Goal: Browse casually: Explore the website without a specific task or goal

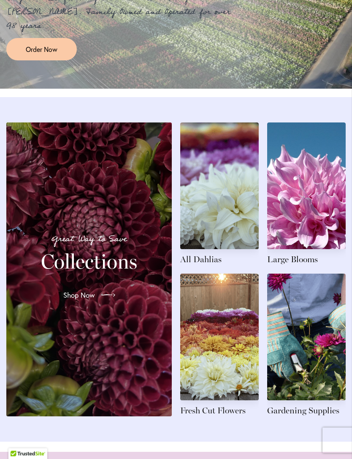
scroll to position [832, 0]
click at [299, 265] on link at bounding box center [306, 193] width 79 height 143
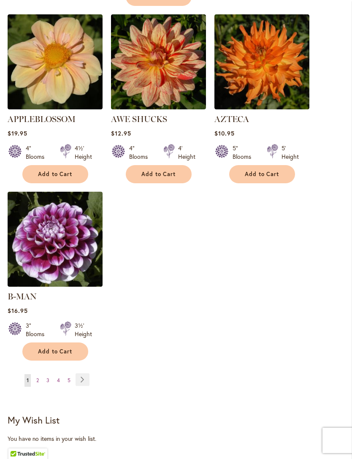
scroll to position [1058, 0]
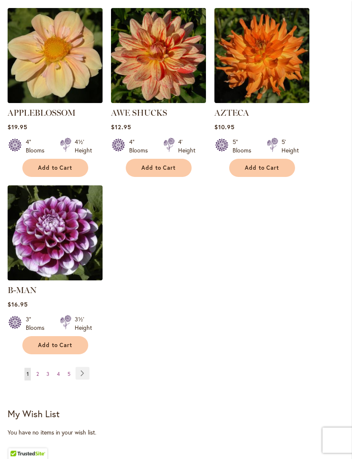
click at [88, 368] on link "Page Next" at bounding box center [83, 373] width 14 height 13
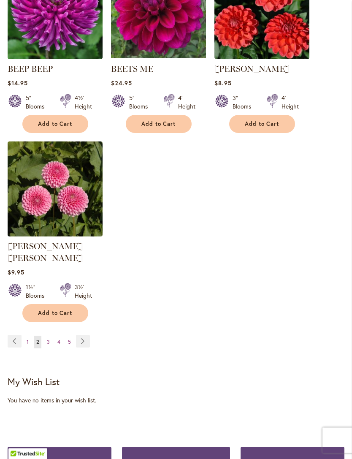
scroll to position [1090, 0]
click at [84, 339] on link "Page Next" at bounding box center [83, 341] width 14 height 13
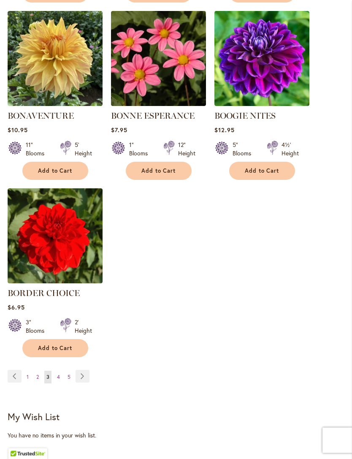
scroll to position [1044, 0]
click at [86, 383] on link "Page Next" at bounding box center [83, 376] width 14 height 13
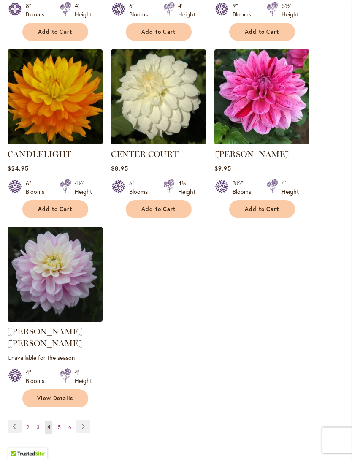
scroll to position [1018, 0]
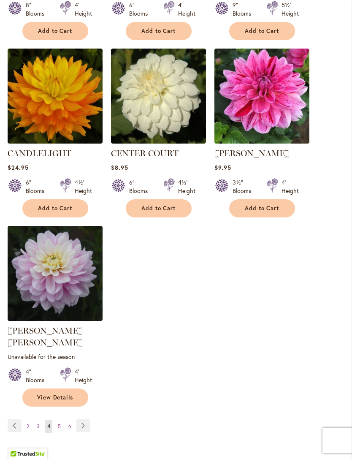
click at [87, 419] on link "Page Next" at bounding box center [83, 425] width 14 height 13
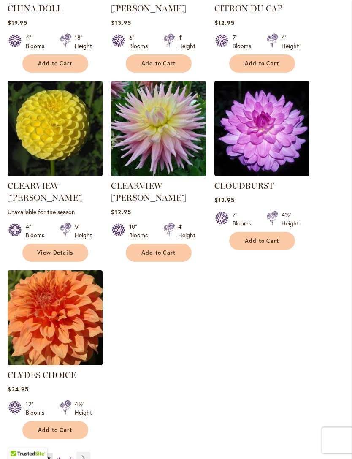
scroll to position [985, 0]
click at [84, 452] on link "Page Next" at bounding box center [83, 458] width 14 height 13
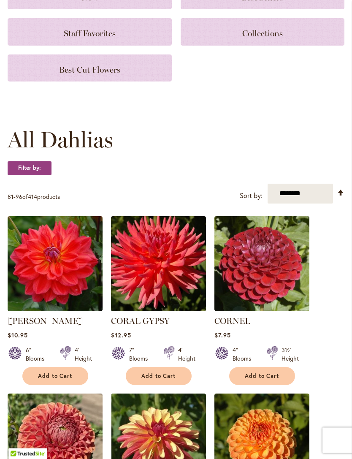
scroll to position [129, 0]
click at [291, 374] on div "CORNEL Rating: 100% 2 Reviews $7.95 4" Blooms 3½' Height Add to Cart" at bounding box center [262, 350] width 95 height 70
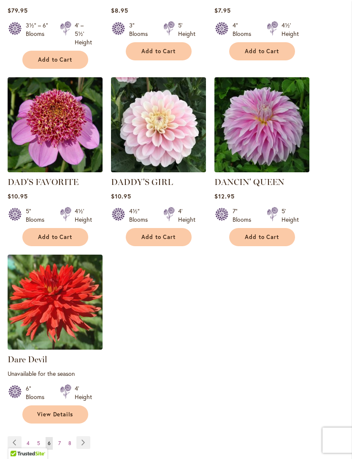
scroll to position [998, 0]
click at [86, 449] on link "Page Next" at bounding box center [83, 442] width 14 height 13
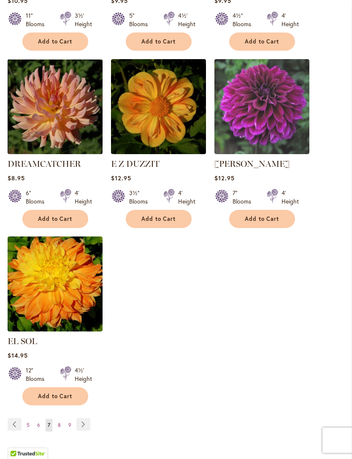
scroll to position [1009, 0]
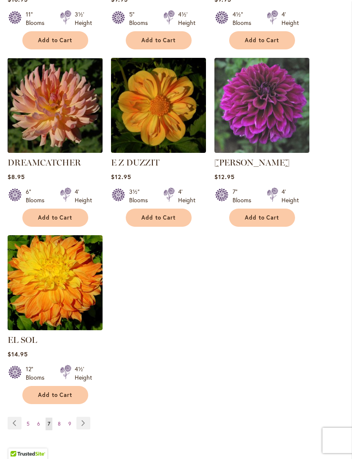
click at [86, 419] on link "Page Next" at bounding box center [83, 423] width 14 height 13
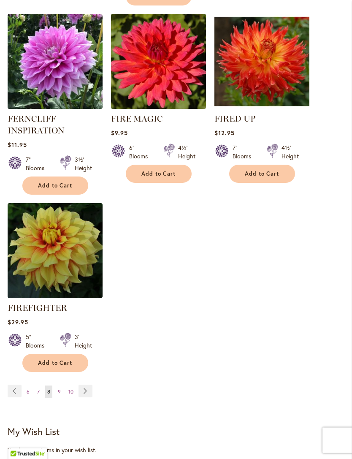
scroll to position [1069, 0]
click at [89, 397] on link "Page Next" at bounding box center [86, 391] width 14 height 13
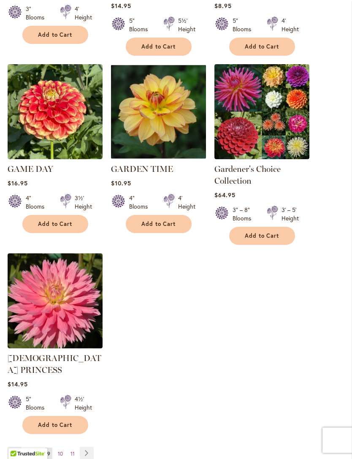
scroll to position [1026, 0]
click at [90, 447] on link "Page Next" at bounding box center [87, 453] width 14 height 13
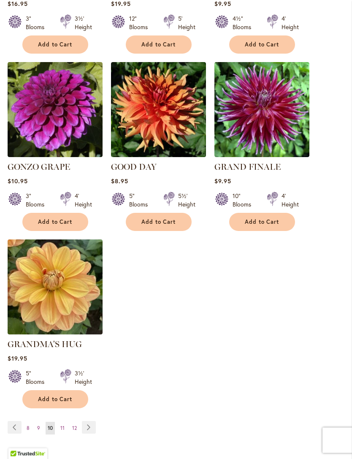
scroll to position [1004, 0]
click at [94, 424] on link "Page Next" at bounding box center [89, 427] width 14 height 13
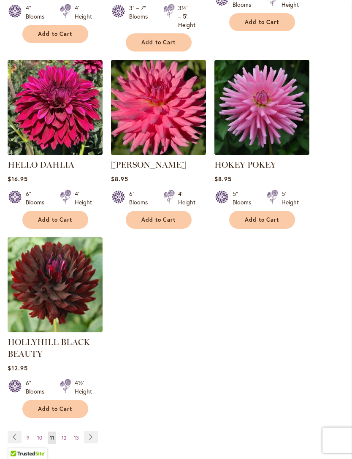
scroll to position [1027, 0]
click at [121, 443] on div "Page Page Previous Page 9 Page 10 You're currently reading page 11 Page 12 Page…" at bounding box center [176, 443] width 337 height 24
click at [97, 443] on link "Page Next" at bounding box center [91, 437] width 14 height 13
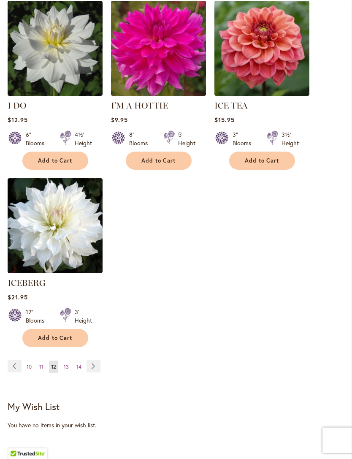
scroll to position [1074, 0]
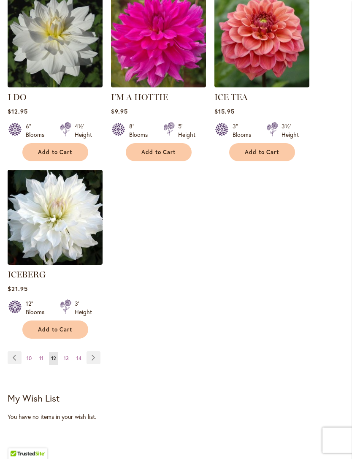
click at [92, 354] on link "Page Next" at bounding box center [94, 358] width 14 height 13
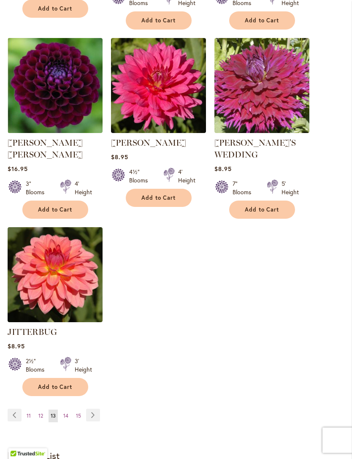
scroll to position [1037, 0]
click at [97, 409] on link "Page Next" at bounding box center [93, 415] width 14 height 13
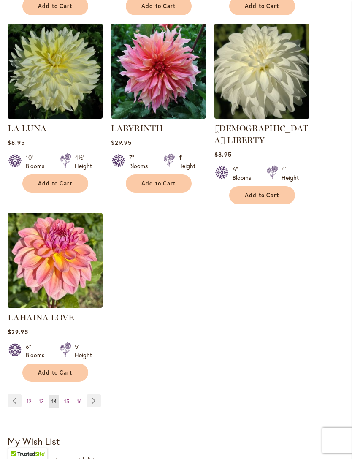
scroll to position [1035, 0]
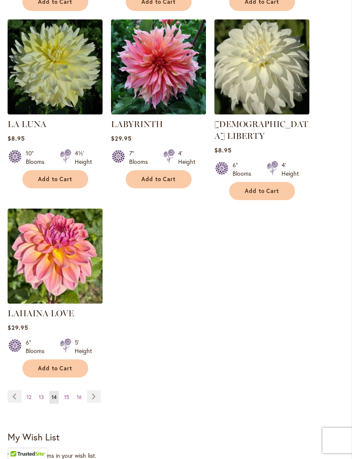
click at [101, 392] on link "Page Next" at bounding box center [94, 396] width 14 height 13
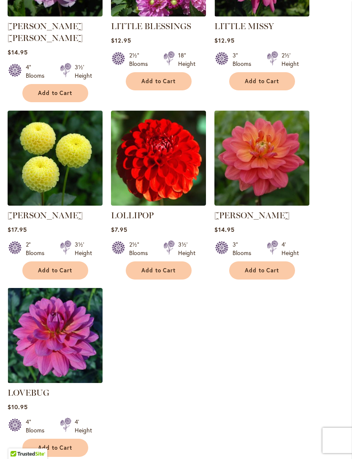
scroll to position [970, 0]
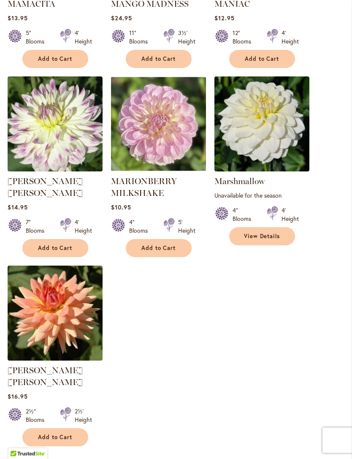
scroll to position [990, 0]
click at [97, 459] on link "Page Next" at bounding box center [94, 465] width 14 height 13
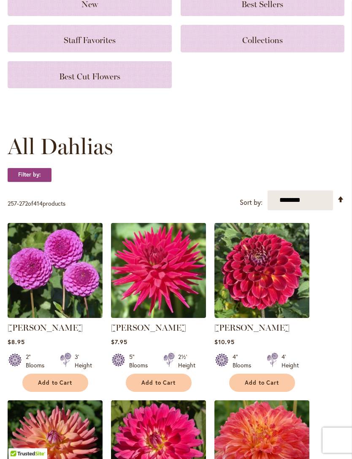
scroll to position [95, 0]
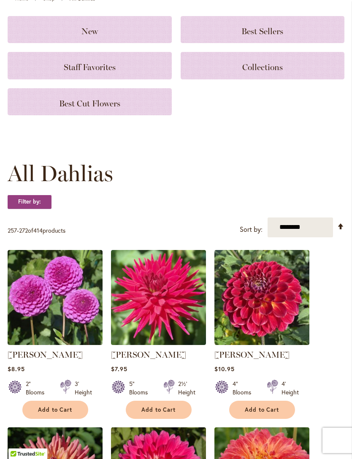
click at [180, 308] on img at bounding box center [158, 297] width 95 height 95
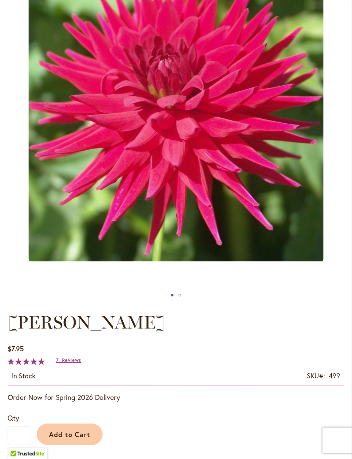
scroll to position [169, 0]
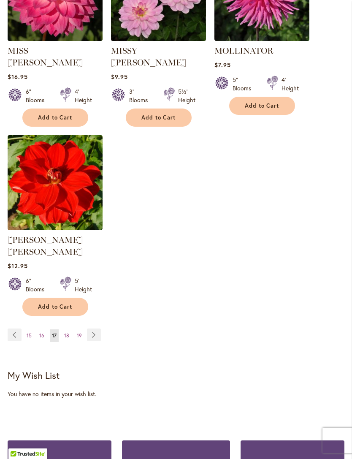
scroll to position [1128, 0]
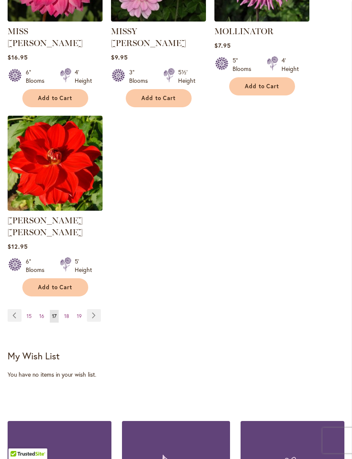
click at [93, 309] on link "Page Next" at bounding box center [94, 315] width 14 height 13
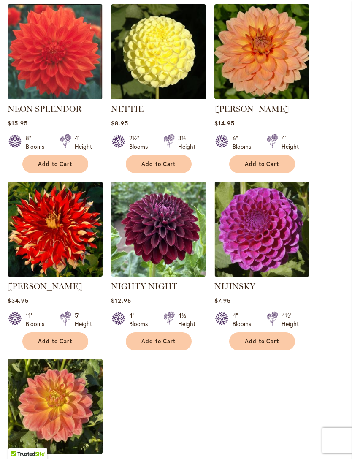
scroll to position [859, 0]
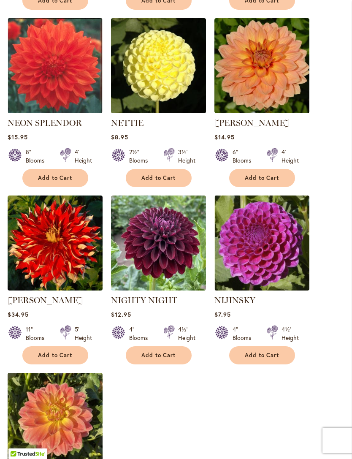
click at [78, 264] on img at bounding box center [55, 243] width 95 height 95
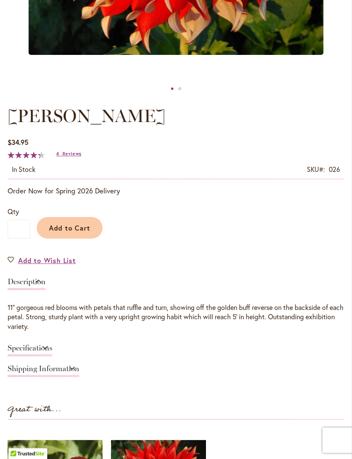
scroll to position [376, 0]
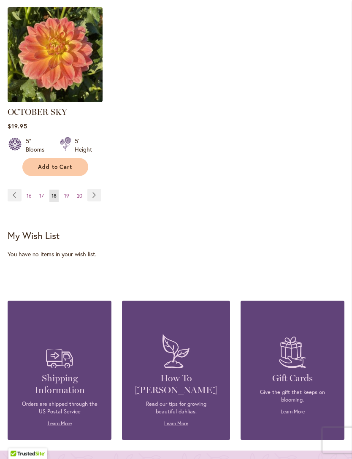
scroll to position [1225, 0]
click at [97, 201] on link "Page Next" at bounding box center [94, 195] width 14 height 13
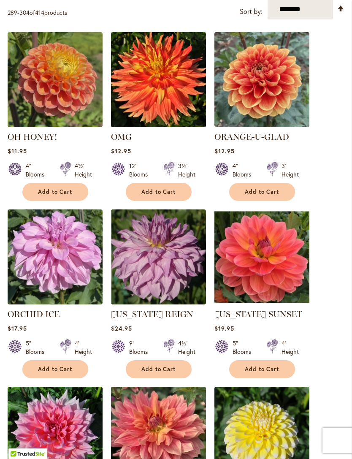
scroll to position [313, 0]
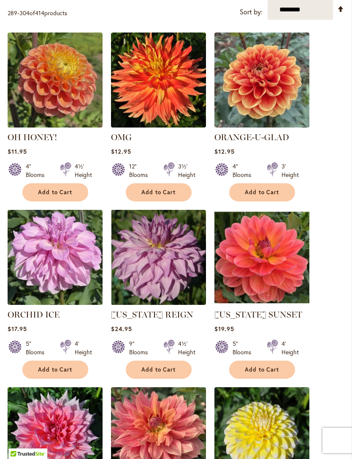
click at [179, 283] on img at bounding box center [158, 257] width 95 height 95
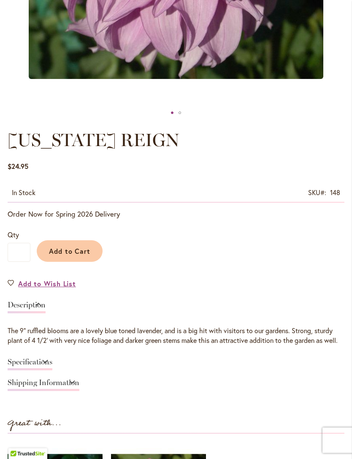
scroll to position [355, 0]
click at [269, 366] on div "Description The 9" ruffled blooms are a lovely blue toned lavender, and is a bi…" at bounding box center [176, 346] width 337 height 98
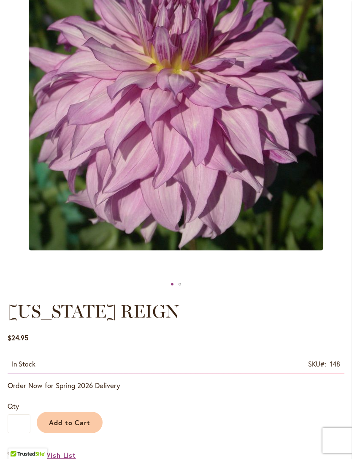
scroll to position [179, 0]
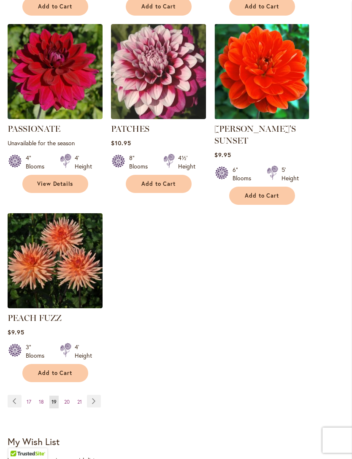
scroll to position [1042, 0]
click at [98, 396] on link "Page Next" at bounding box center [94, 401] width 14 height 13
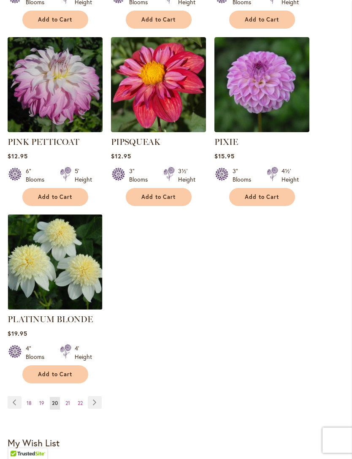
scroll to position [1041, 0]
click at [100, 398] on link "Page Next" at bounding box center [95, 402] width 14 height 13
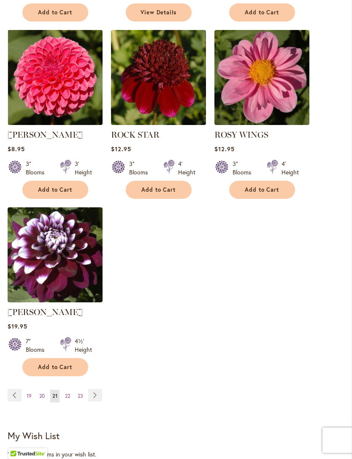
scroll to position [1052, 0]
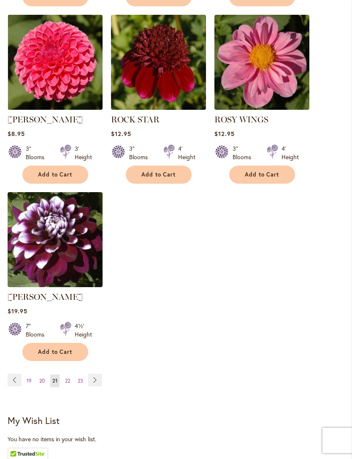
click at [99, 386] on link "Page Next" at bounding box center [95, 380] width 14 height 13
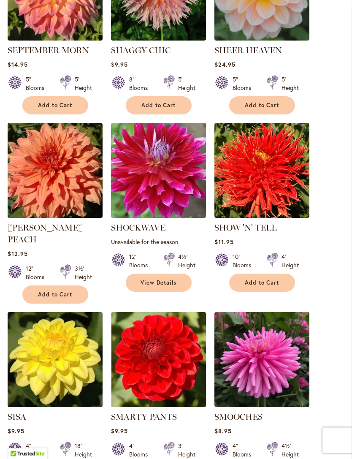
scroll to position [586, 0]
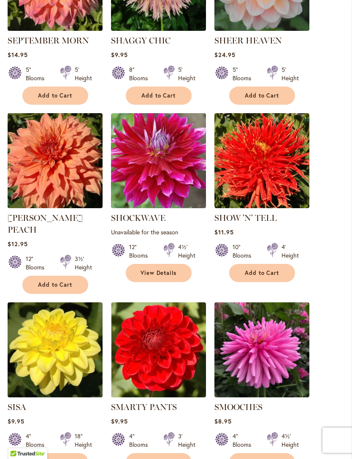
click at [69, 185] on img at bounding box center [55, 161] width 95 height 95
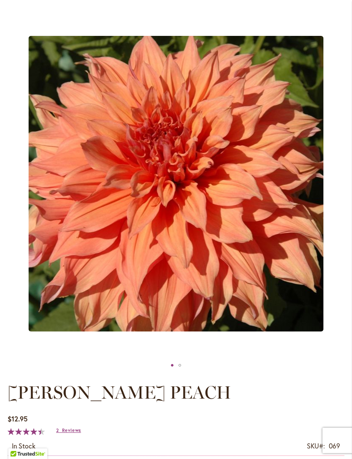
scroll to position [101, 0]
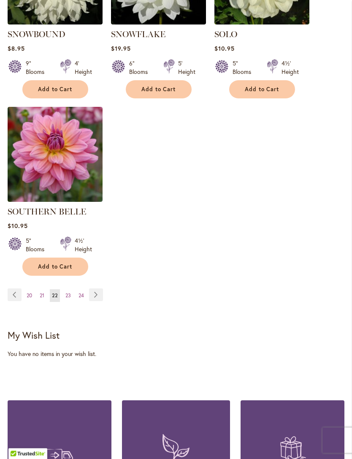
scroll to position [1141, 0]
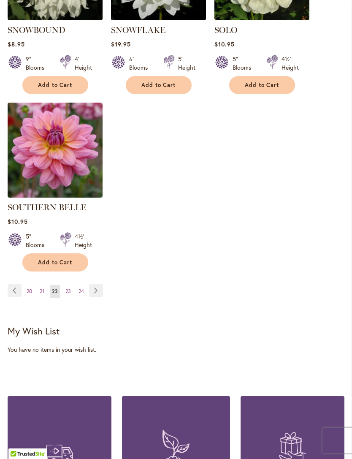
click at [95, 284] on link "Page Next" at bounding box center [96, 290] width 14 height 13
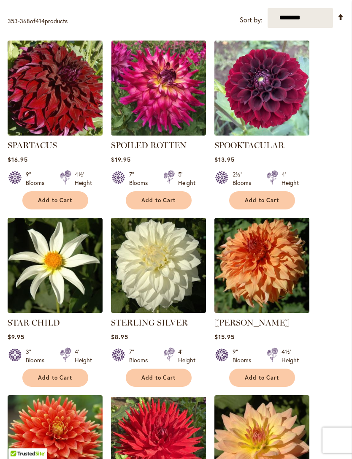
scroll to position [301, 0]
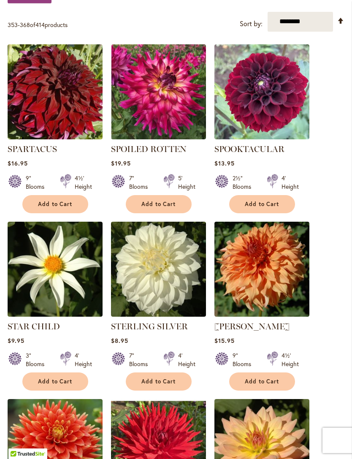
click at [274, 275] on img at bounding box center [262, 269] width 95 height 95
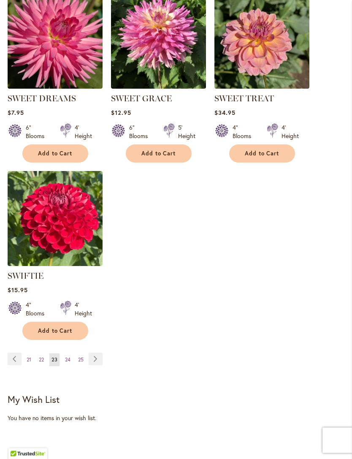
scroll to position [1073, 0]
click at [103, 362] on link "Page Next" at bounding box center [96, 359] width 14 height 13
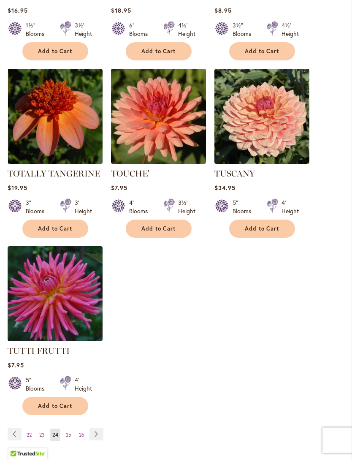
scroll to position [1000, 0]
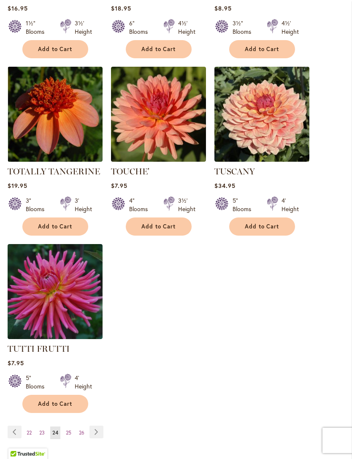
click at [101, 427] on link "Page Next" at bounding box center [97, 432] width 14 height 13
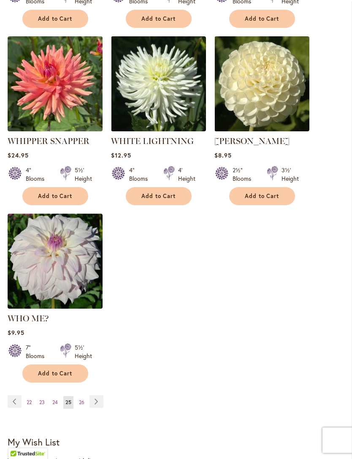
scroll to position [1031, 0]
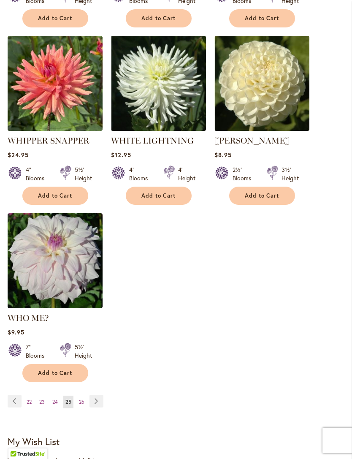
click at [100, 399] on link "Page Next" at bounding box center [97, 401] width 14 height 13
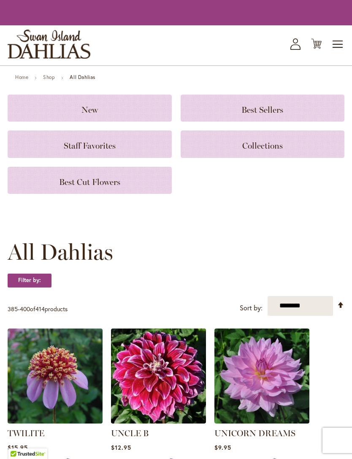
scroll to position [1058, 0]
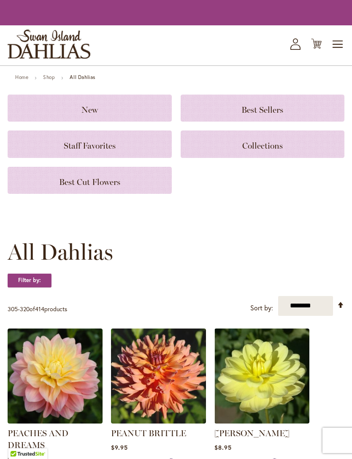
scroll to position [1068, 0]
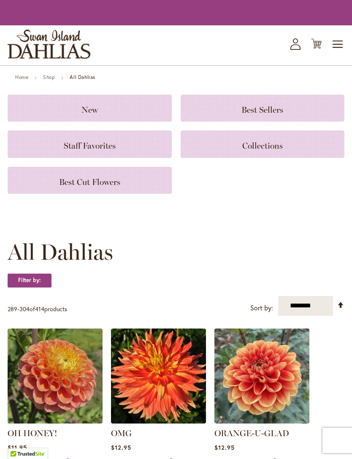
scroll to position [1069, 0]
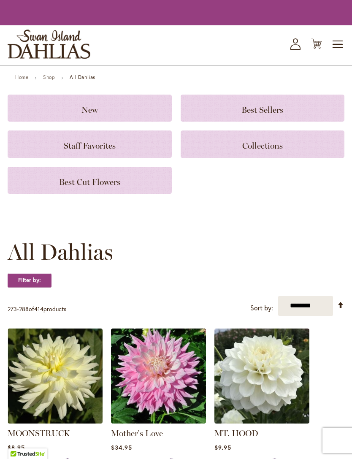
scroll to position [1252, 0]
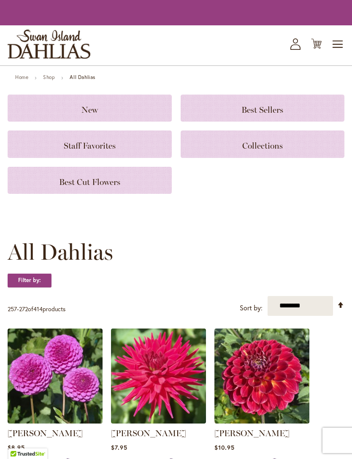
scroll to position [1155, 0]
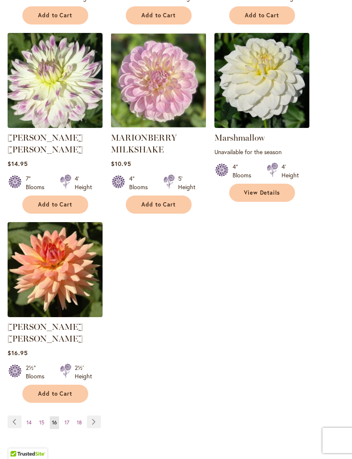
scroll to position [1017, 0]
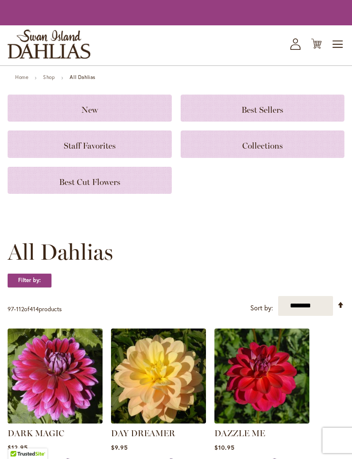
scroll to position [1045, 0]
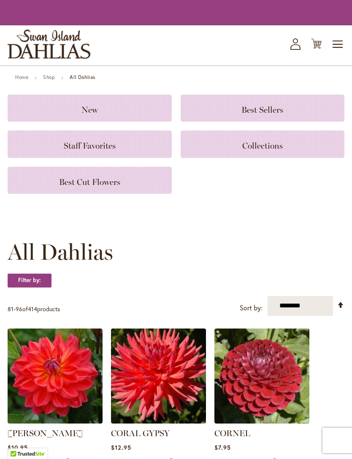
scroll to position [1025, 0]
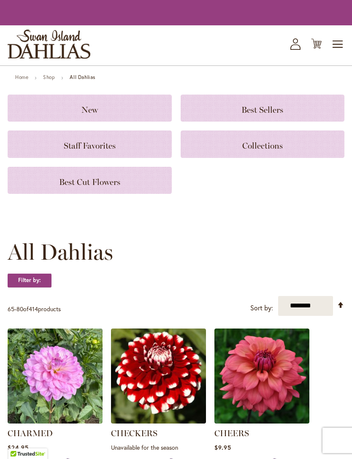
scroll to position [1012, 0]
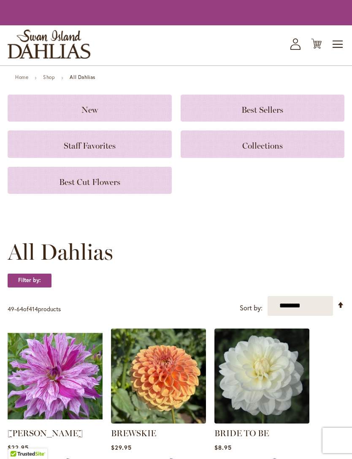
scroll to position [1045, 0]
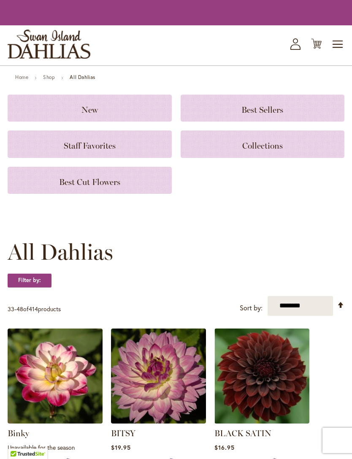
scroll to position [1071, 0]
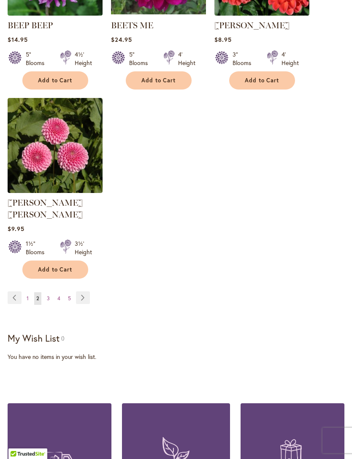
scroll to position [1118, 0]
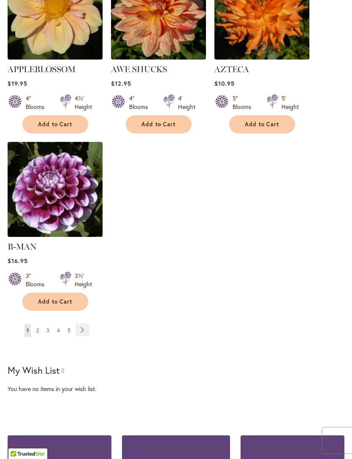
scroll to position [1085, 0]
